Goal: Information Seeking & Learning: Learn about a topic

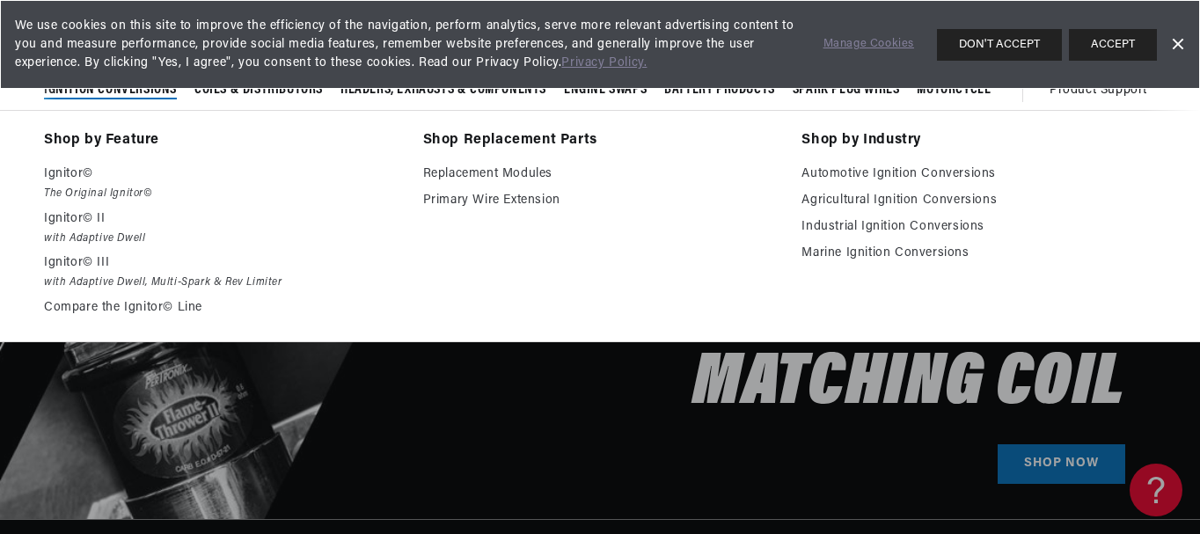
scroll to position [0, 2083]
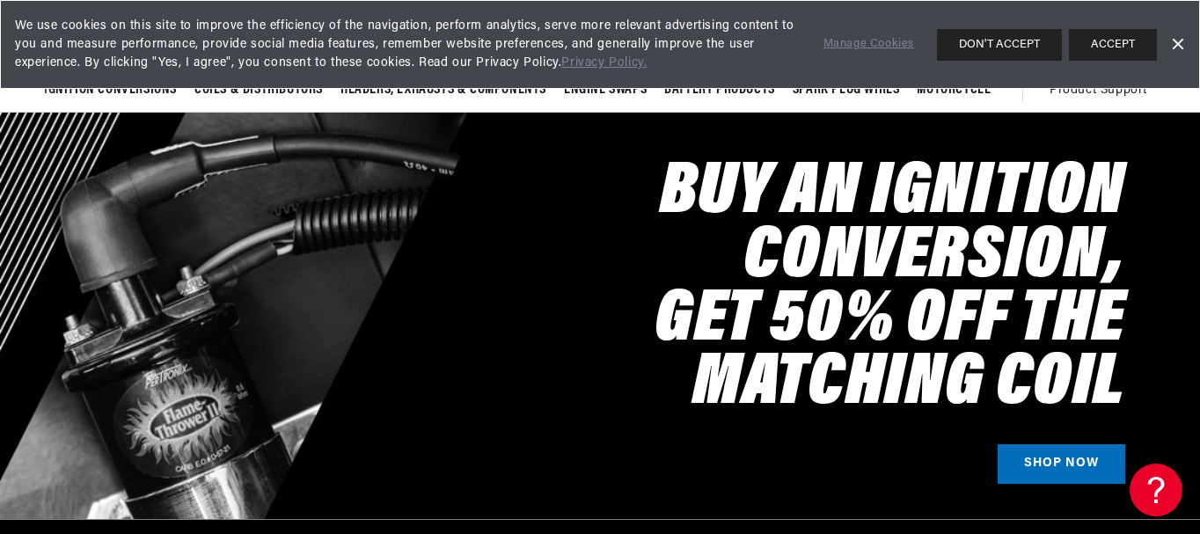
click at [1178, 44] on link "Dismiss Banner" at bounding box center [1177, 45] width 26 height 26
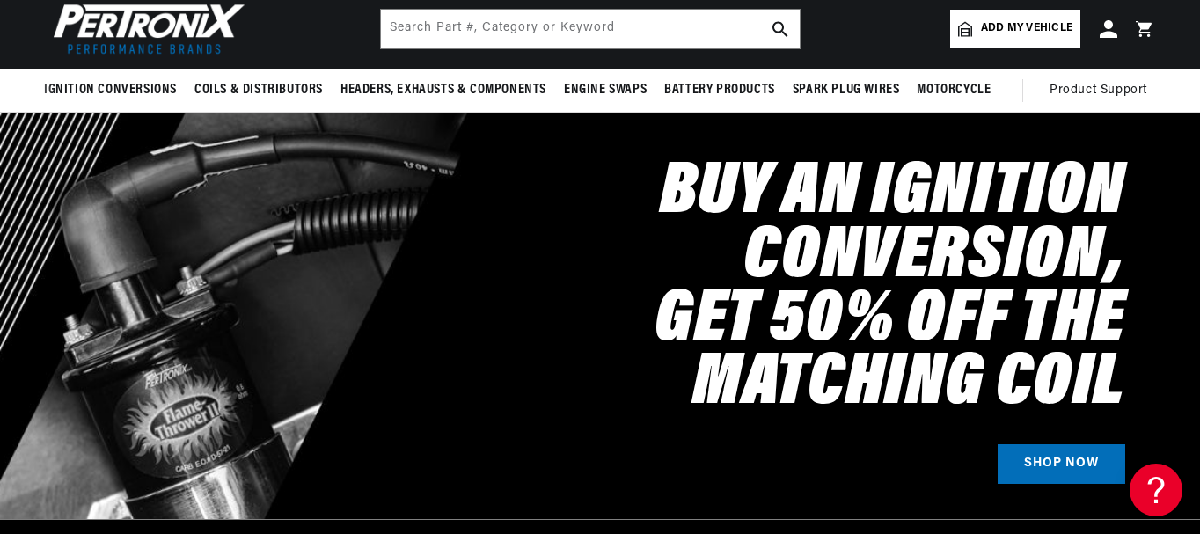
scroll to position [0, 0]
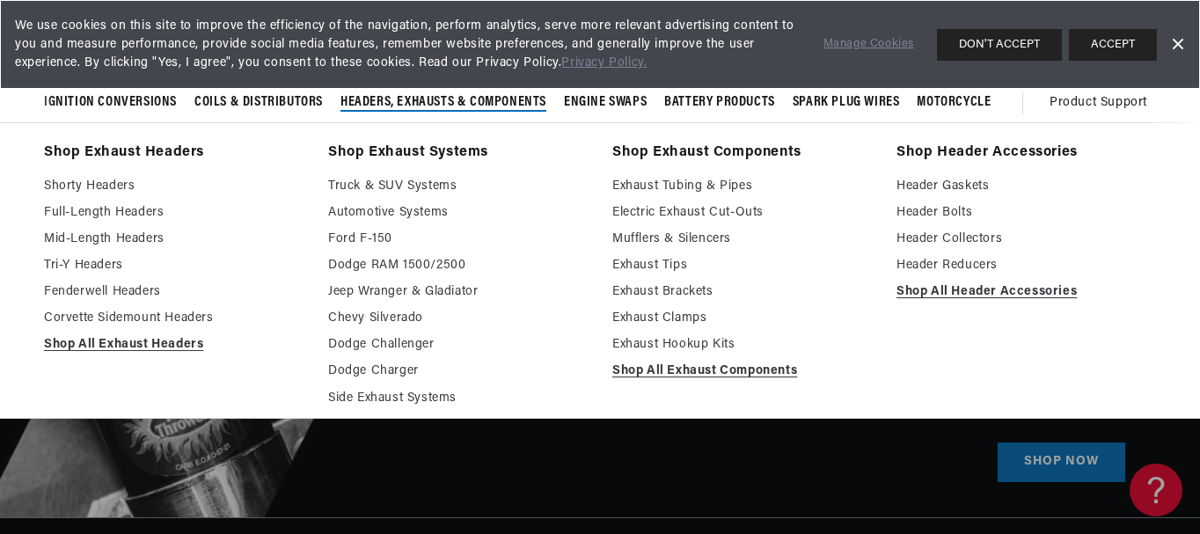
scroll to position [88, 0]
click at [396, 392] on link "Side Exhaust Systems" at bounding box center [458, 398] width 260 height 21
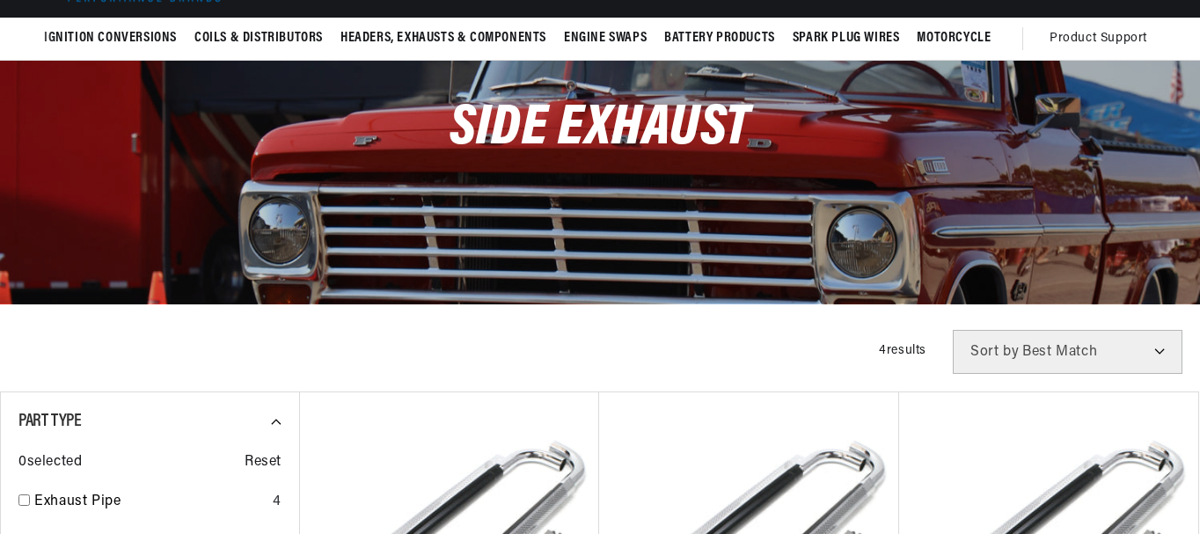
scroll to position [264, 0]
